Goal: Transaction & Acquisition: Purchase product/service

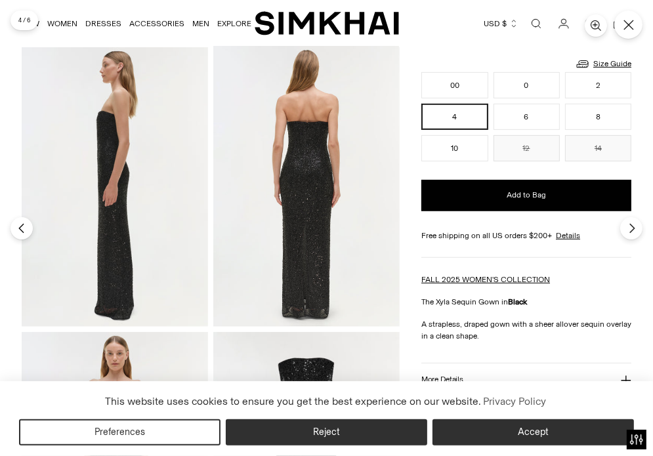
click at [300, 194] on img at bounding box center [306, 185] width 186 height 279
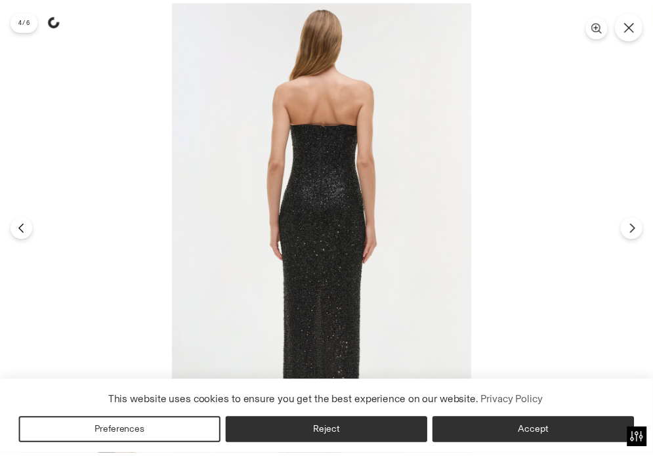
scroll to position [333, 0]
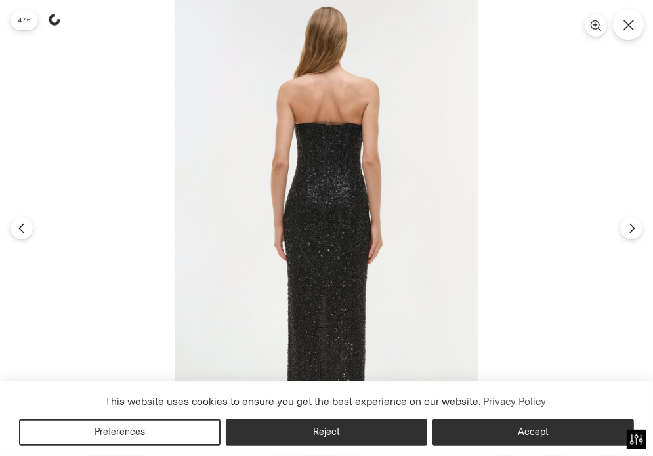
click at [624, 28] on icon "Close" at bounding box center [627, 24] width 11 height 11
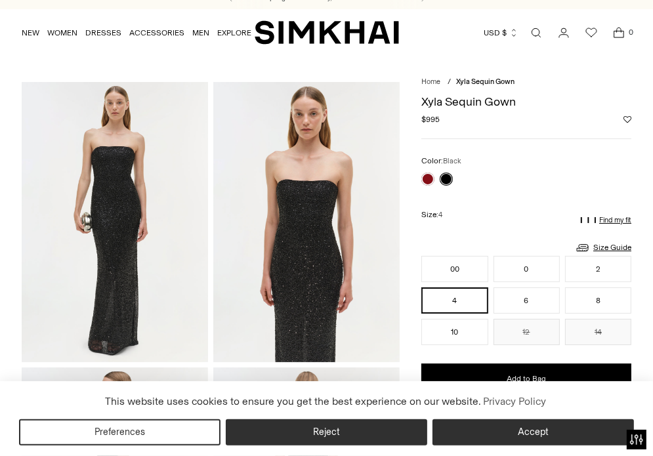
scroll to position [0, 0]
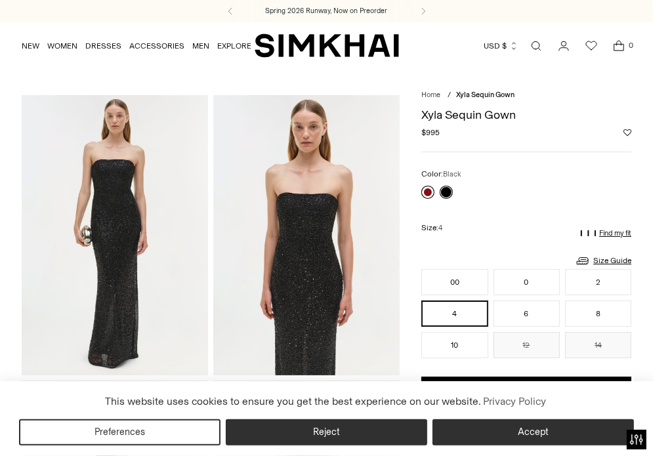
click at [433, 188] on link at bounding box center [427, 192] width 13 height 13
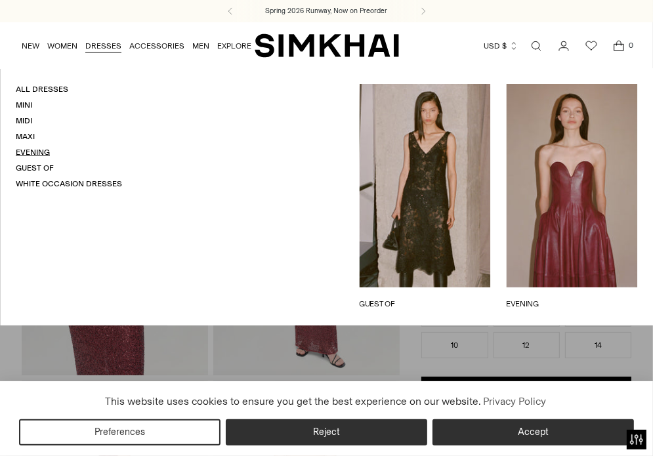
click at [30, 150] on link "Evening" at bounding box center [33, 152] width 34 height 9
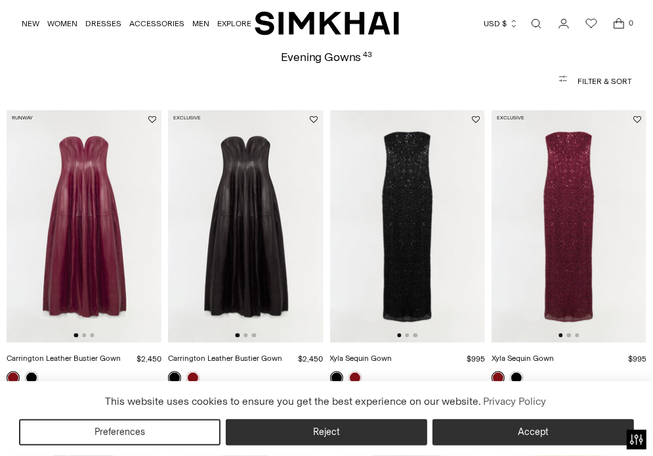
click at [247, 207] on img at bounding box center [245, 226] width 155 height 232
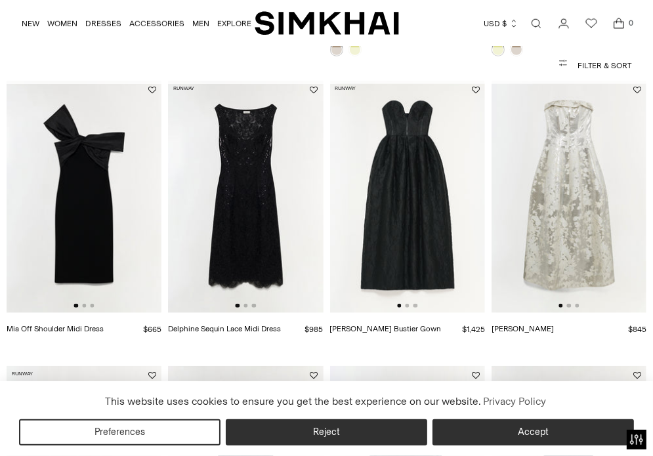
scroll to position [690, 0]
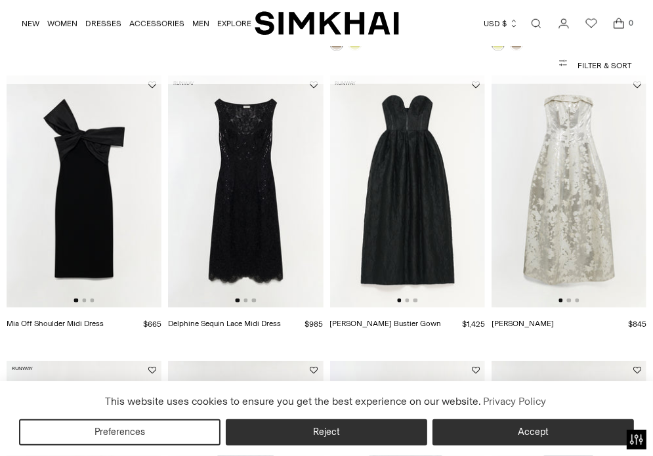
click at [411, 256] on img at bounding box center [407, 191] width 155 height 232
